Goal: Information Seeking & Learning: Learn about a topic

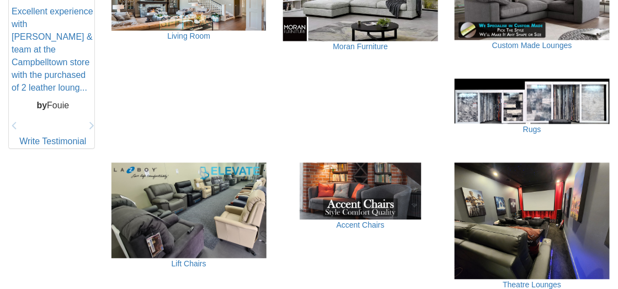
scroll to position [552, 0]
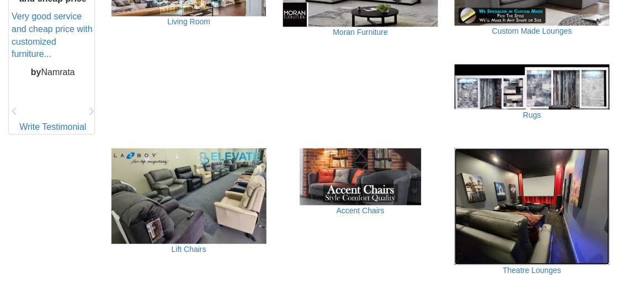
click at [537, 179] on img at bounding box center [532, 206] width 155 height 116
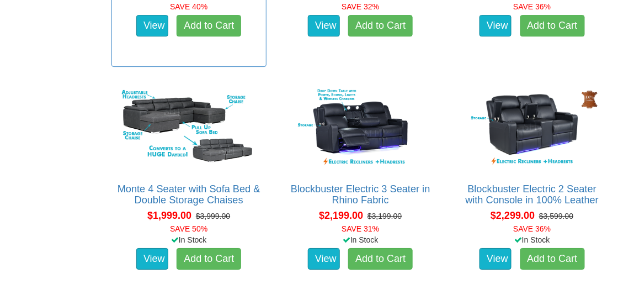
scroll to position [938, 0]
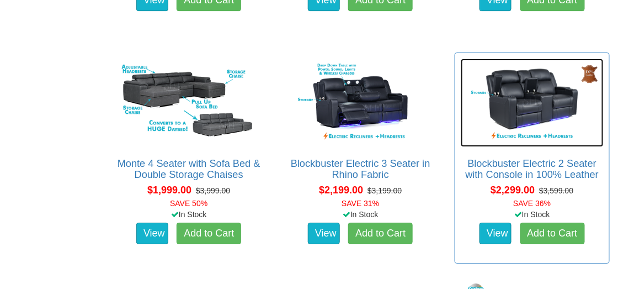
click at [528, 92] on img at bounding box center [532, 103] width 143 height 88
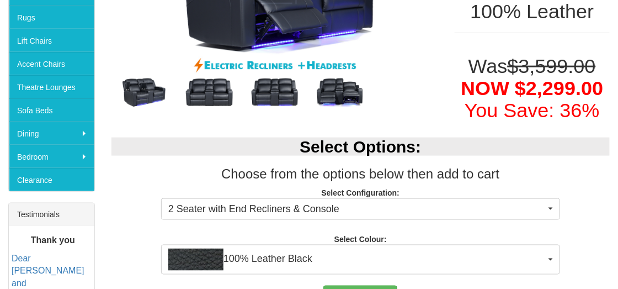
scroll to position [295, 0]
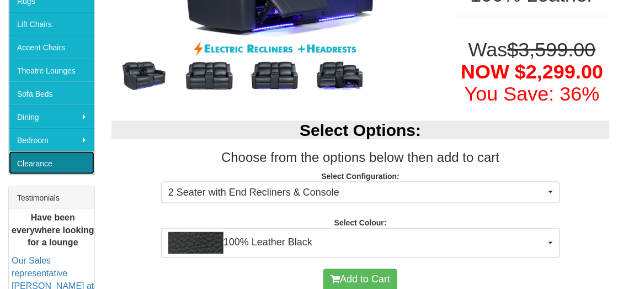
click at [34, 158] on link "Clearance" at bounding box center [52, 162] width 86 height 23
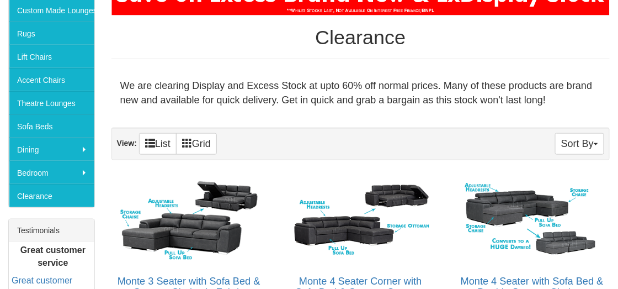
scroll to position [331, 0]
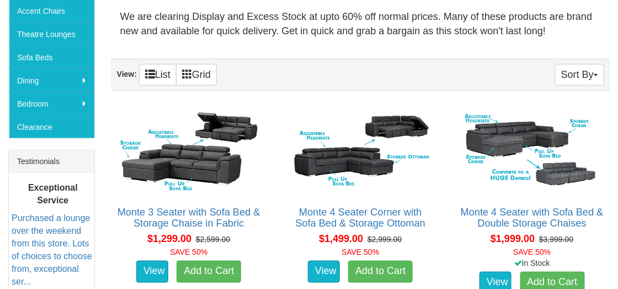
click at [44, 160] on div "Testimonials" at bounding box center [52, 161] width 86 height 23
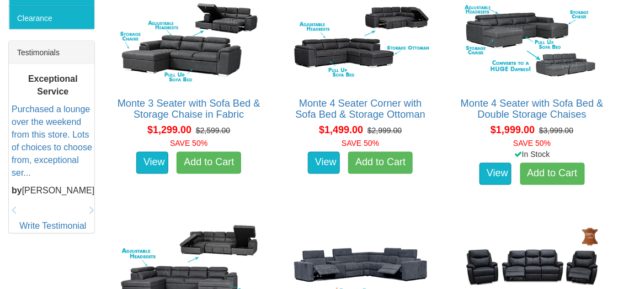
scroll to position [497, 0]
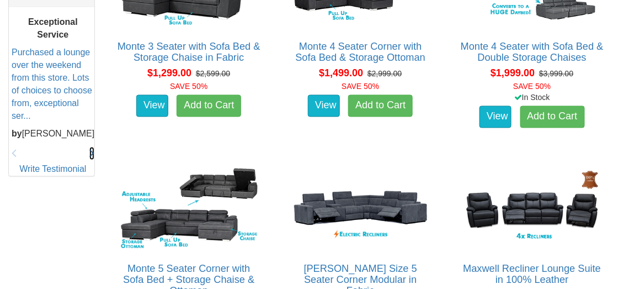
click at [91, 149] on icon at bounding box center [91, 153] width 5 height 13
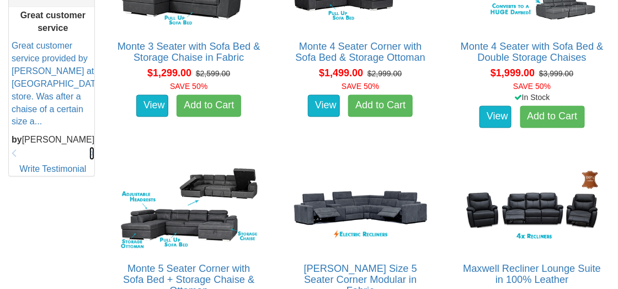
click at [91, 149] on icon at bounding box center [91, 153] width 5 height 13
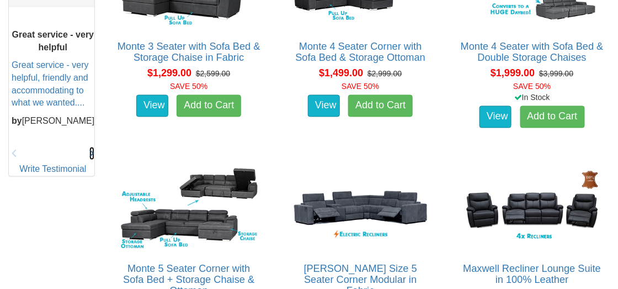
click at [91, 149] on icon at bounding box center [91, 153] width 5 height 13
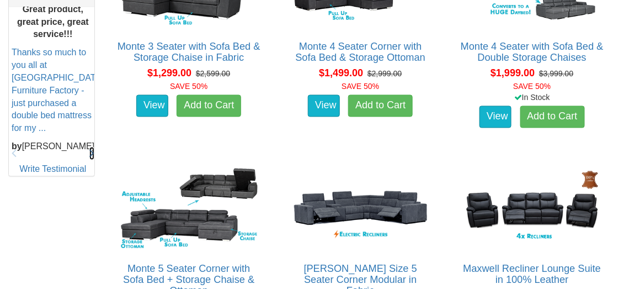
click at [91, 149] on icon at bounding box center [91, 153] width 5 height 13
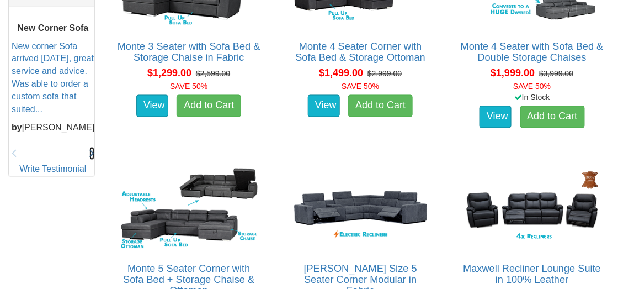
click at [91, 149] on icon at bounding box center [91, 153] width 5 height 13
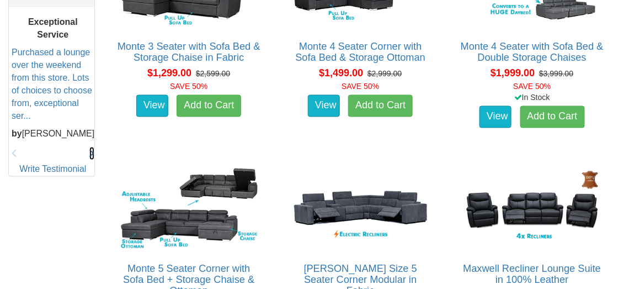
click at [91, 149] on icon at bounding box center [91, 153] width 5 height 13
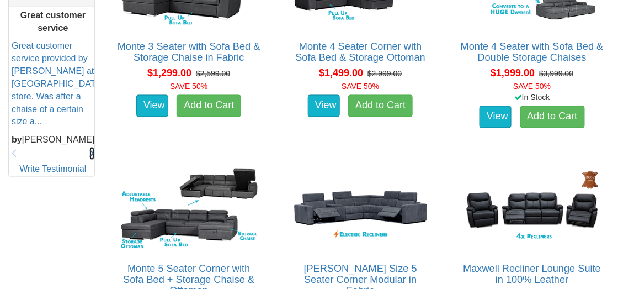
click at [91, 149] on icon at bounding box center [91, 153] width 5 height 13
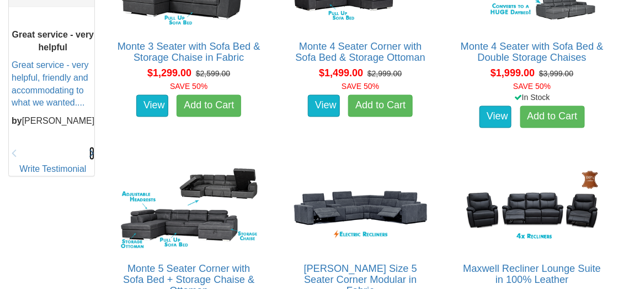
click at [93, 147] on icon at bounding box center [91, 153] width 5 height 13
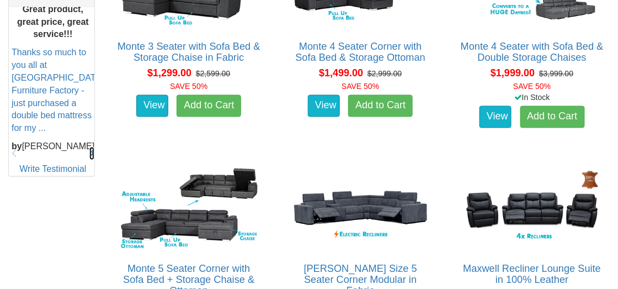
click at [93, 147] on icon at bounding box center [91, 153] width 5 height 13
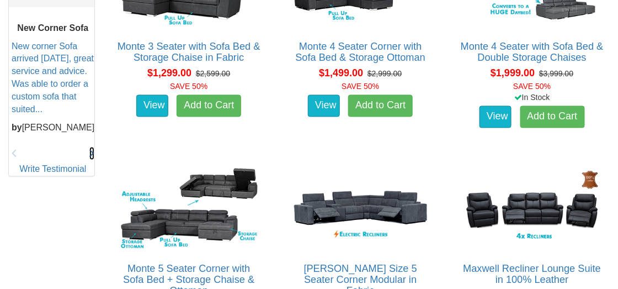
click at [93, 147] on icon at bounding box center [91, 153] width 5 height 13
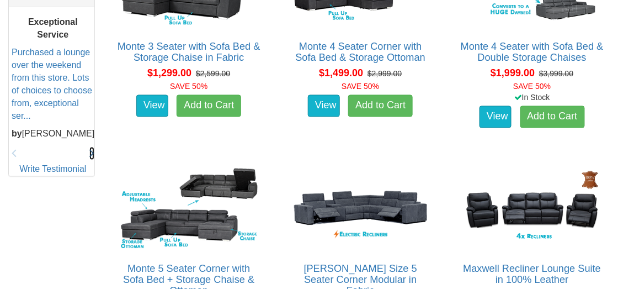
click at [93, 147] on icon at bounding box center [91, 153] width 5 height 13
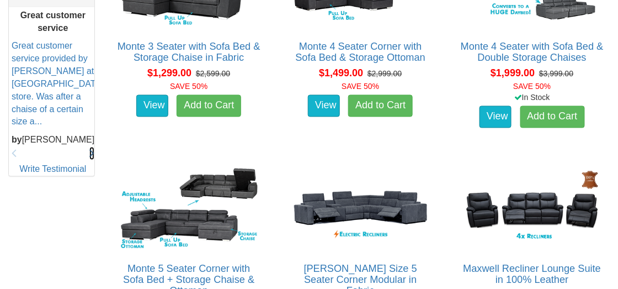
click at [93, 147] on icon at bounding box center [91, 153] width 5 height 13
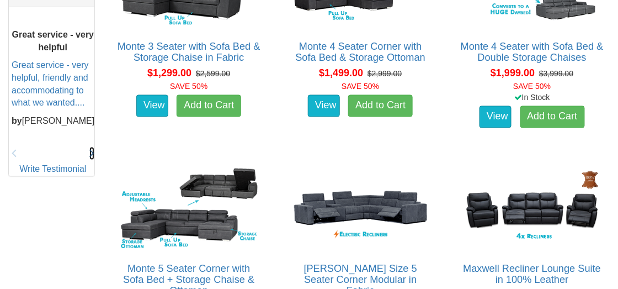
click at [93, 147] on icon at bounding box center [91, 153] width 5 height 13
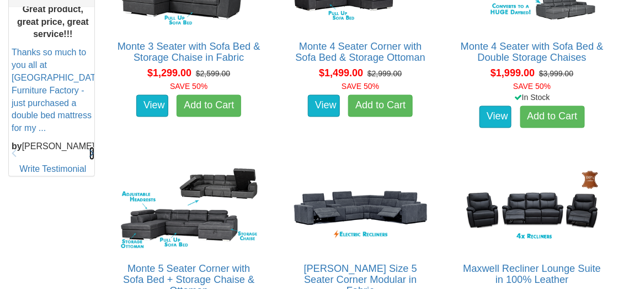
click at [93, 147] on icon at bounding box center [91, 153] width 5 height 13
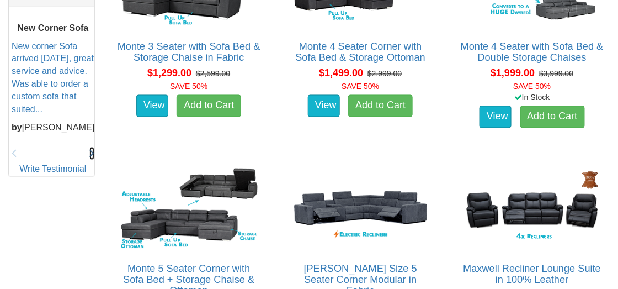
click at [93, 147] on icon at bounding box center [91, 153] width 5 height 13
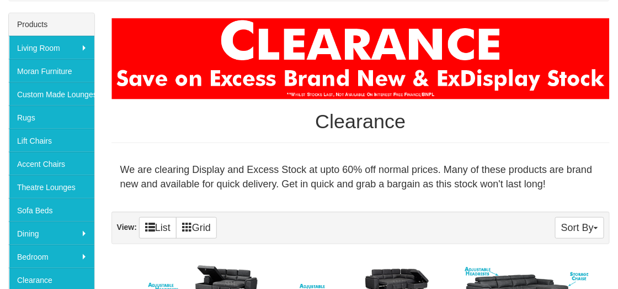
scroll to position [166, 0]
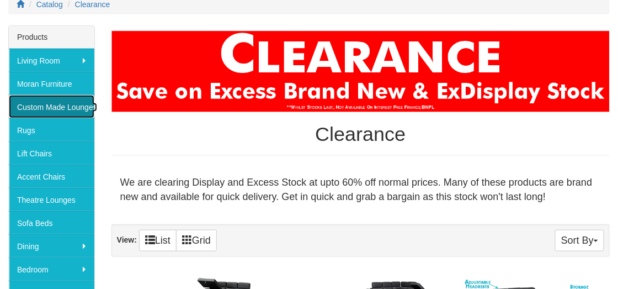
click at [43, 105] on link "Custom Made Lounges" at bounding box center [52, 106] width 86 height 23
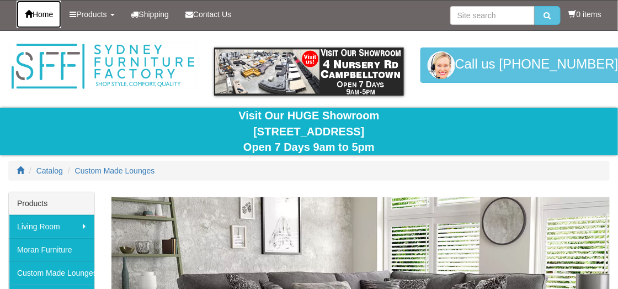
click at [44, 12] on span "Home" at bounding box center [43, 14] width 20 height 9
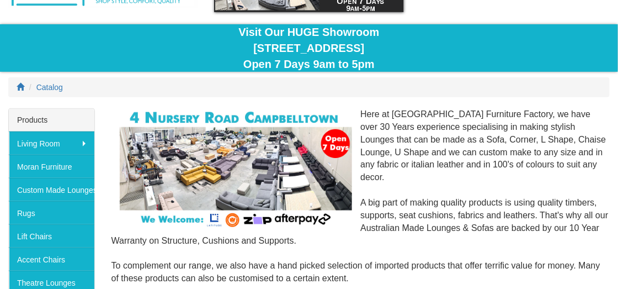
scroll to position [110, 0]
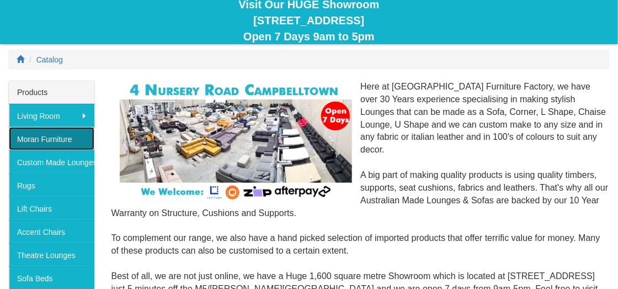
click at [31, 137] on link "Moran Furniture" at bounding box center [52, 138] width 86 height 23
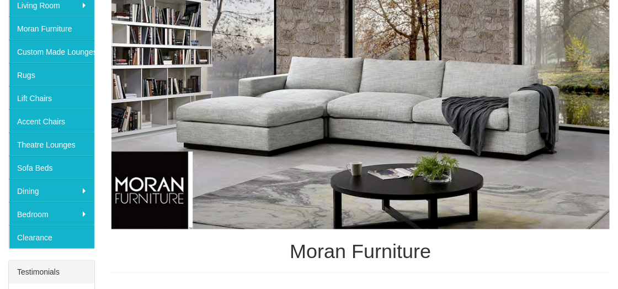
scroll to position [221, 0]
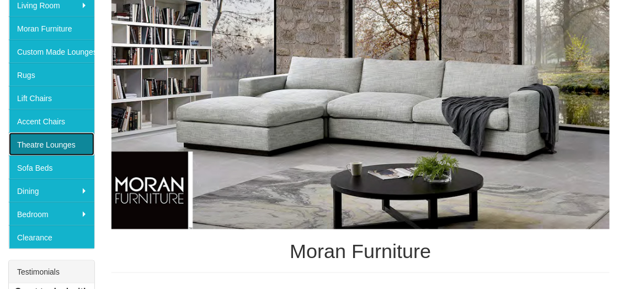
click at [36, 142] on link "Theatre Lounges" at bounding box center [52, 144] width 86 height 23
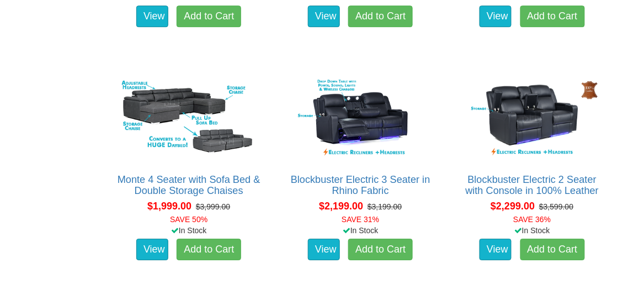
scroll to position [939, 0]
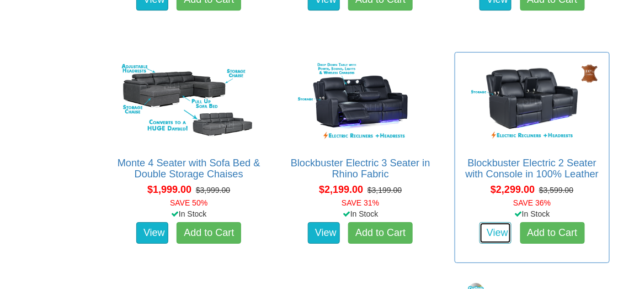
click at [497, 237] on link "View" at bounding box center [496, 233] width 32 height 22
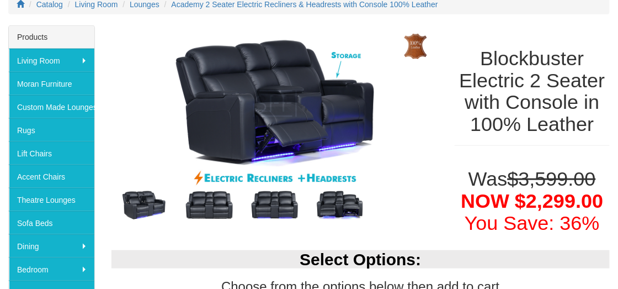
scroll to position [221, 0]
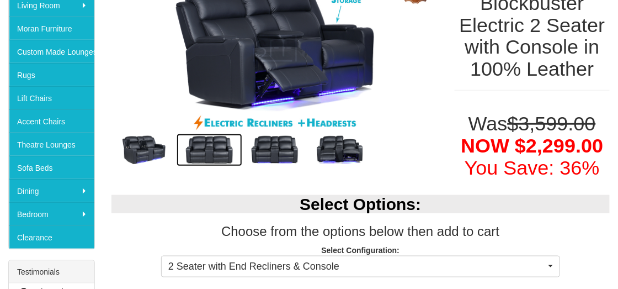
click at [204, 143] on img at bounding box center [209, 150] width 65 height 33
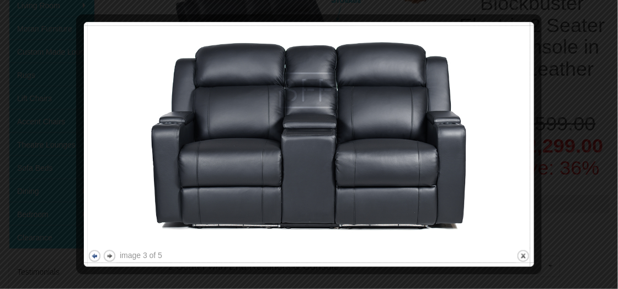
click at [94, 253] on button "previous" at bounding box center [95, 256] width 14 height 14
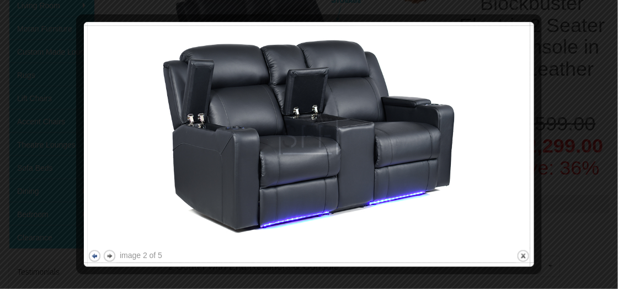
click at [94, 253] on button "previous" at bounding box center [95, 256] width 14 height 14
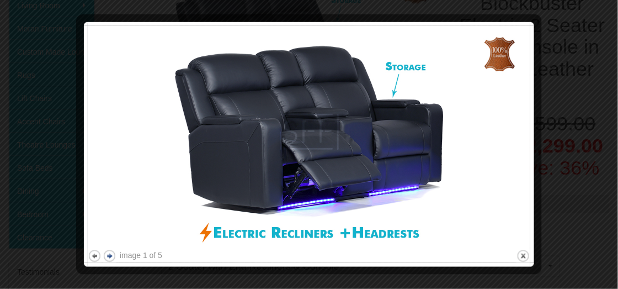
click at [110, 254] on button "next" at bounding box center [110, 256] width 14 height 14
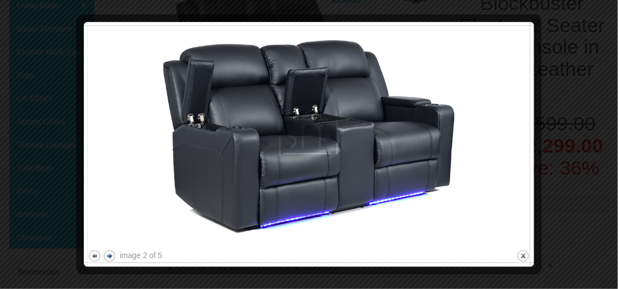
click at [110, 254] on button "next" at bounding box center [110, 256] width 14 height 14
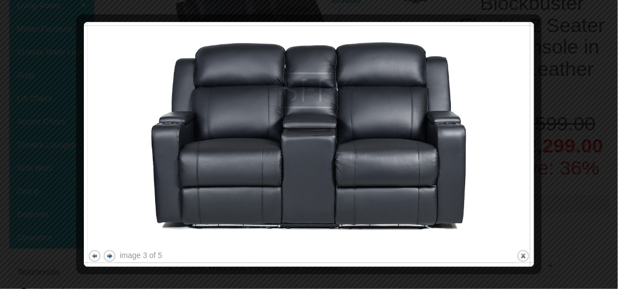
click at [110, 254] on button "next" at bounding box center [110, 256] width 14 height 14
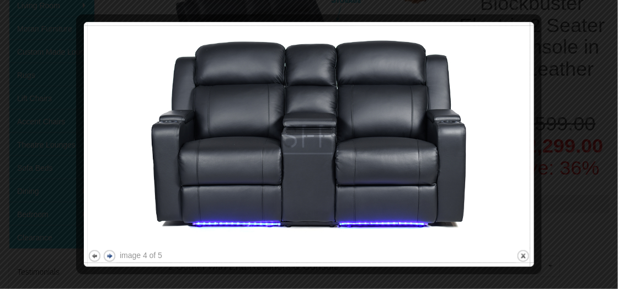
click at [110, 254] on button "next" at bounding box center [110, 256] width 14 height 14
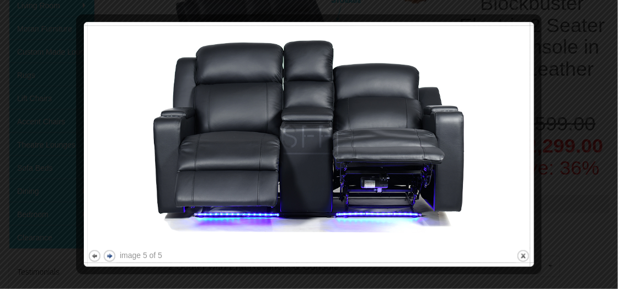
click at [110, 254] on button "next" at bounding box center [110, 256] width 14 height 14
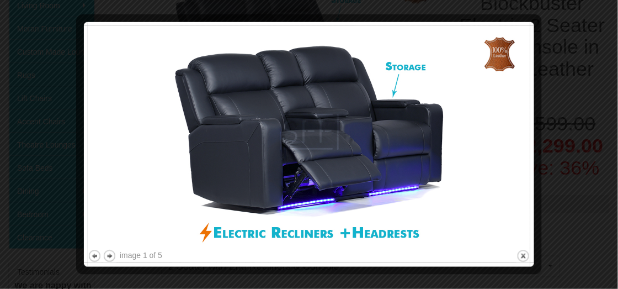
click at [498, 49] on img at bounding box center [309, 136] width 443 height 221
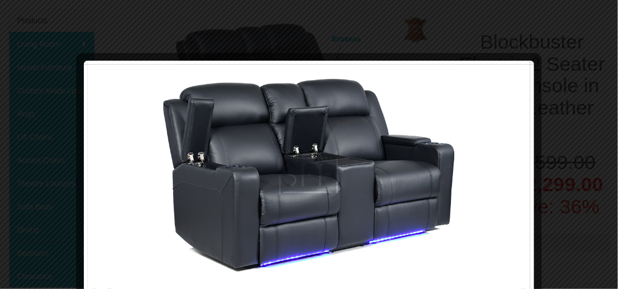
scroll to position [276, 0]
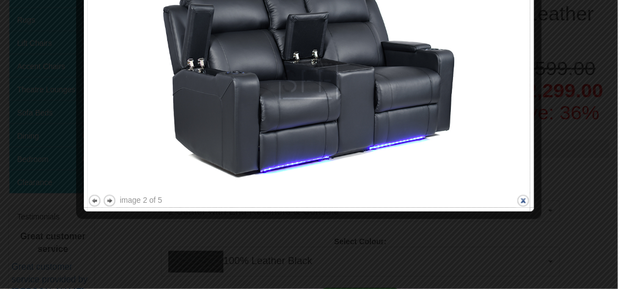
click at [524, 199] on button "close" at bounding box center [524, 201] width 14 height 14
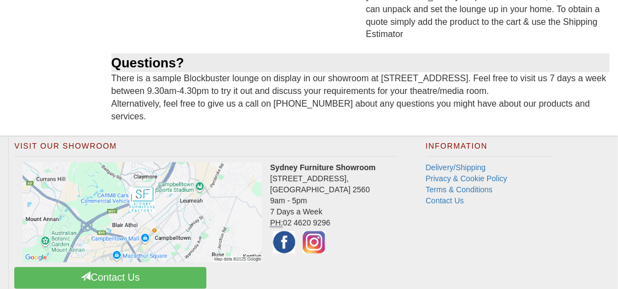
scroll to position [1509, 0]
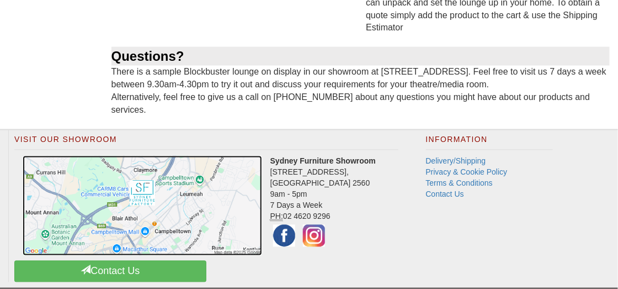
click at [140, 167] on img at bounding box center [143, 206] width 240 height 100
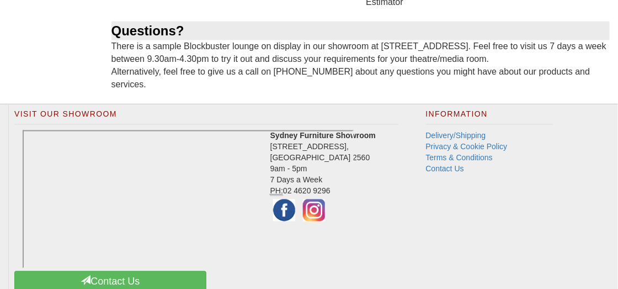
scroll to position [1546, 0]
